Goal: Information Seeking & Learning: Learn about a topic

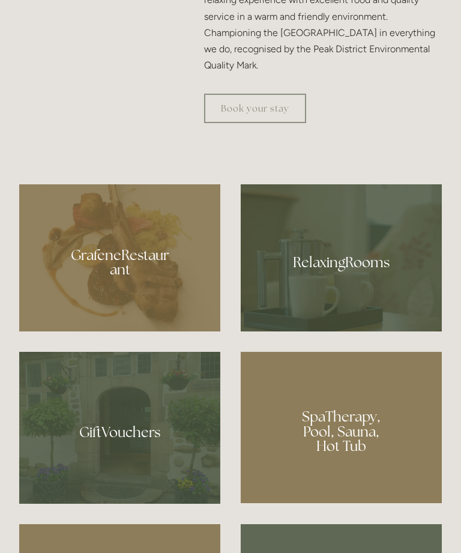
scroll to position [707, 0]
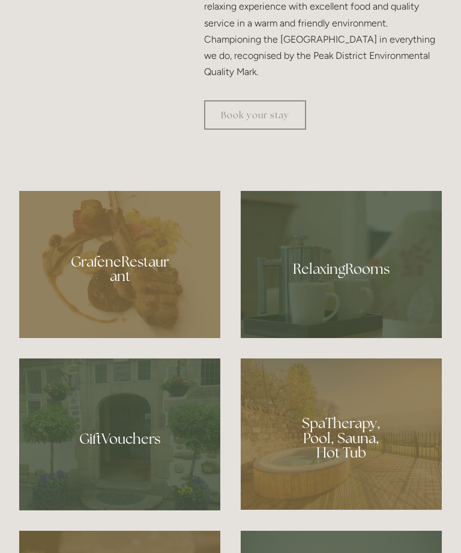
click at [123, 316] on div at bounding box center [119, 264] width 201 height 147
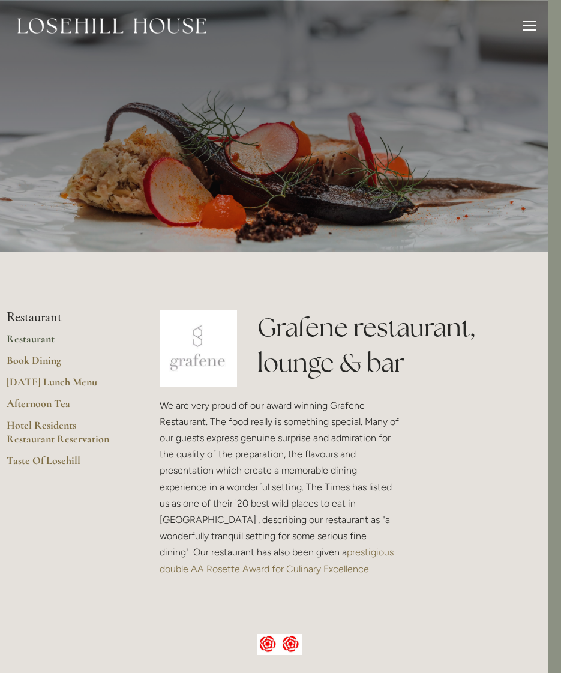
scroll to position [0, 26]
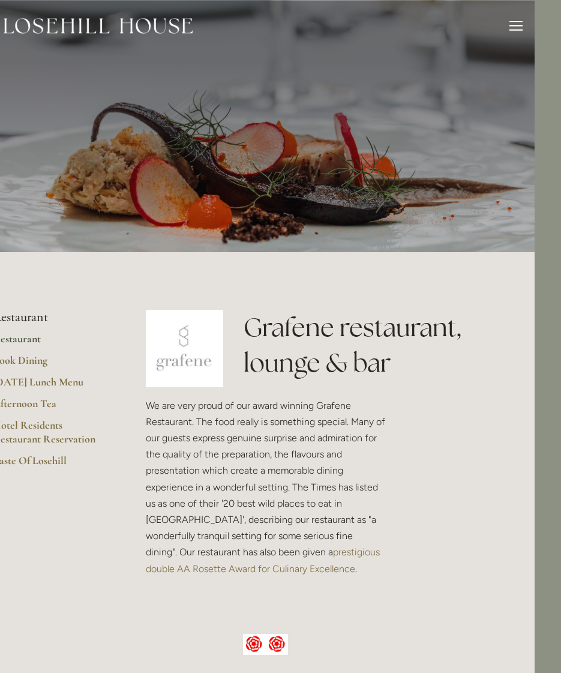
click at [519, 28] on div at bounding box center [515, 27] width 13 height 13
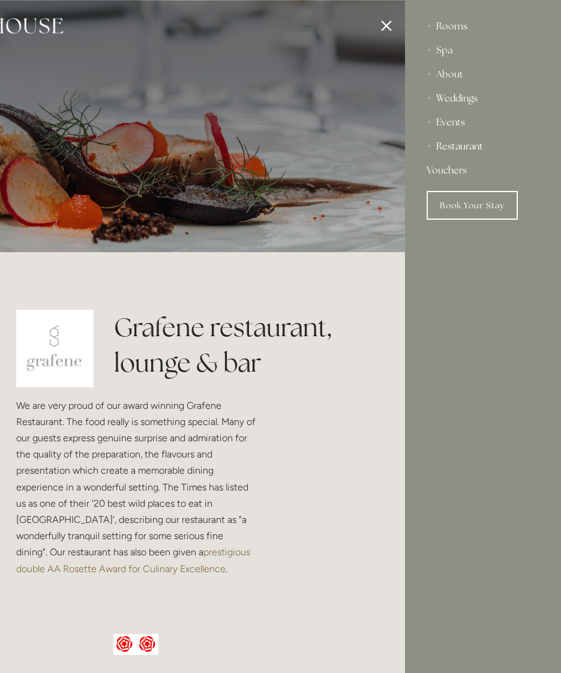
click at [395, 24] on div at bounding box center [124, 336] width 561 height 673
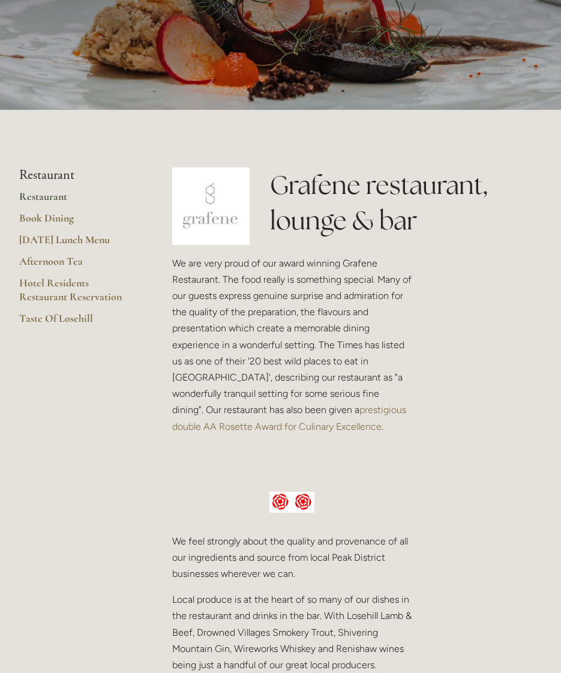
scroll to position [142, 0]
click at [47, 196] on link "Restaurant" at bounding box center [76, 201] width 115 height 22
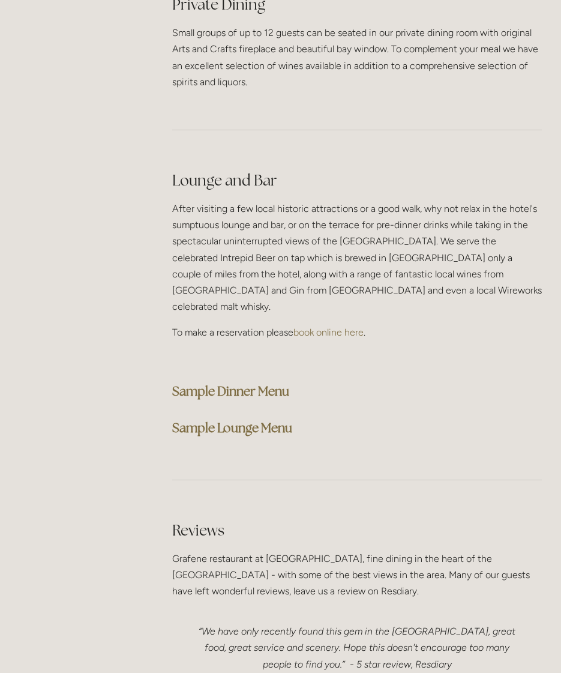
scroll to position [2969, 0]
click at [253, 383] on strong "Sample Dinner Menu" at bounding box center [230, 391] width 117 height 16
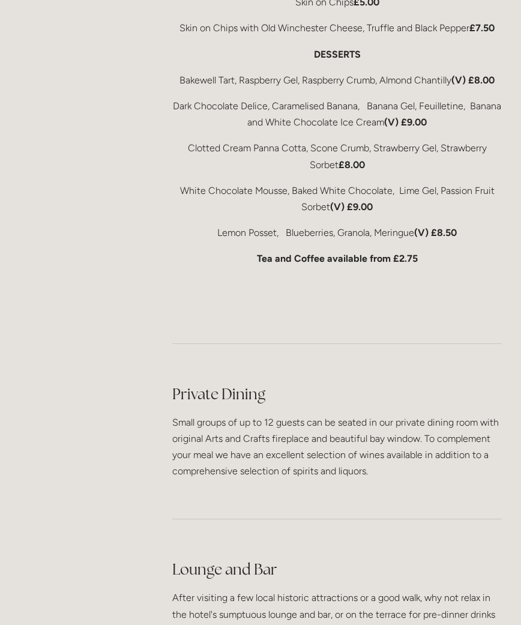
scroll to position [2644, 0]
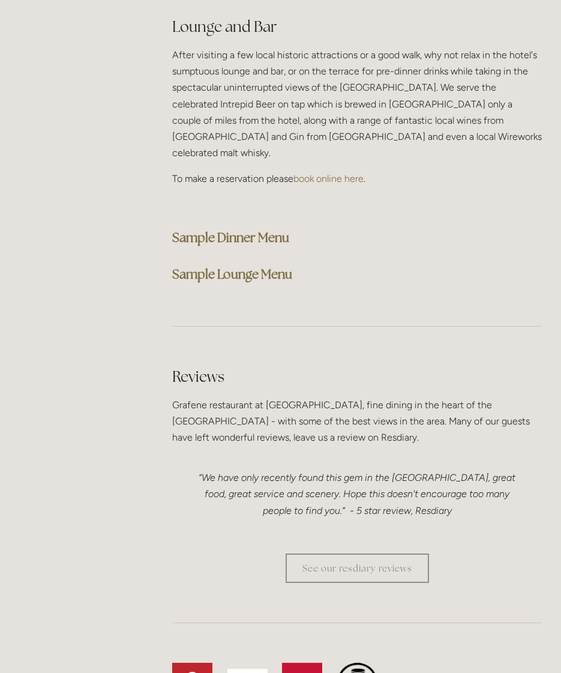
scroll to position [3123, 0]
click at [260, 266] on strong "Sample Lounge Menu" at bounding box center [232, 274] width 120 height 16
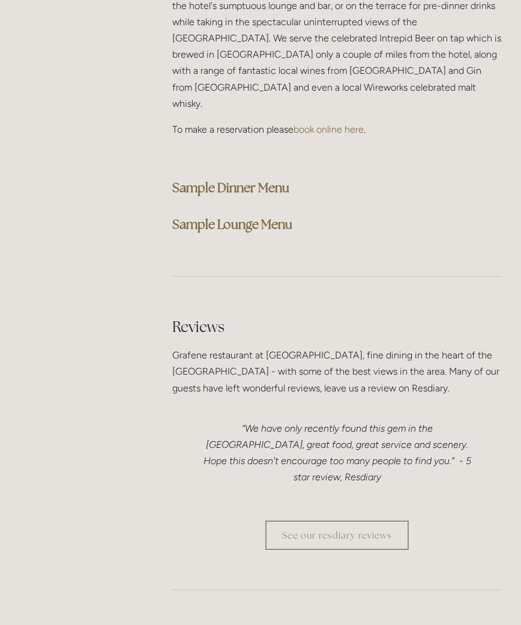
scroll to position [3258, 0]
click at [240, 179] on strong "Sample Dinner Menu" at bounding box center [230, 187] width 117 height 16
